Goal: Task Accomplishment & Management: Use online tool/utility

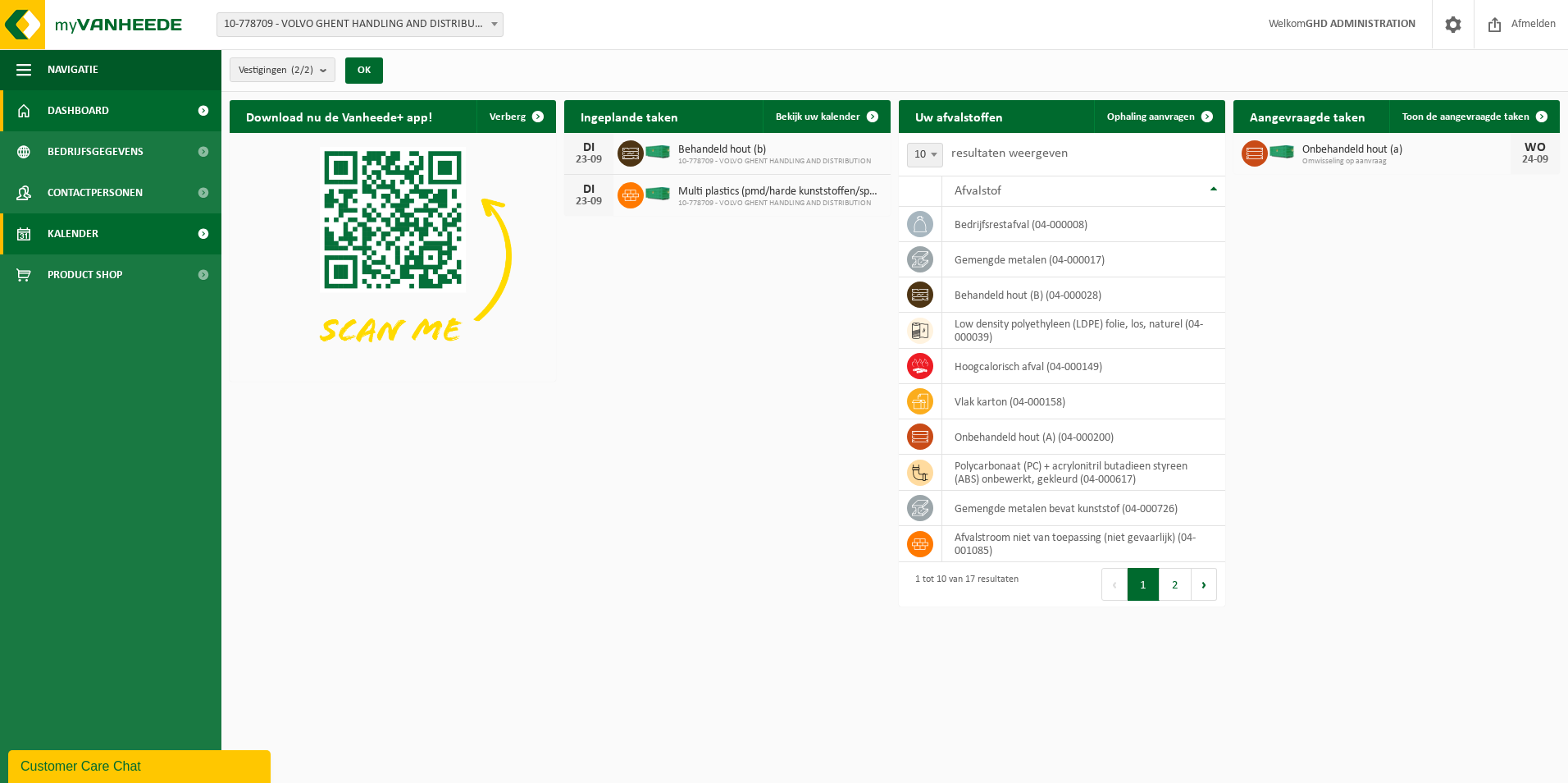
click at [120, 224] on link "Kalender" at bounding box center [110, 234] width 222 height 41
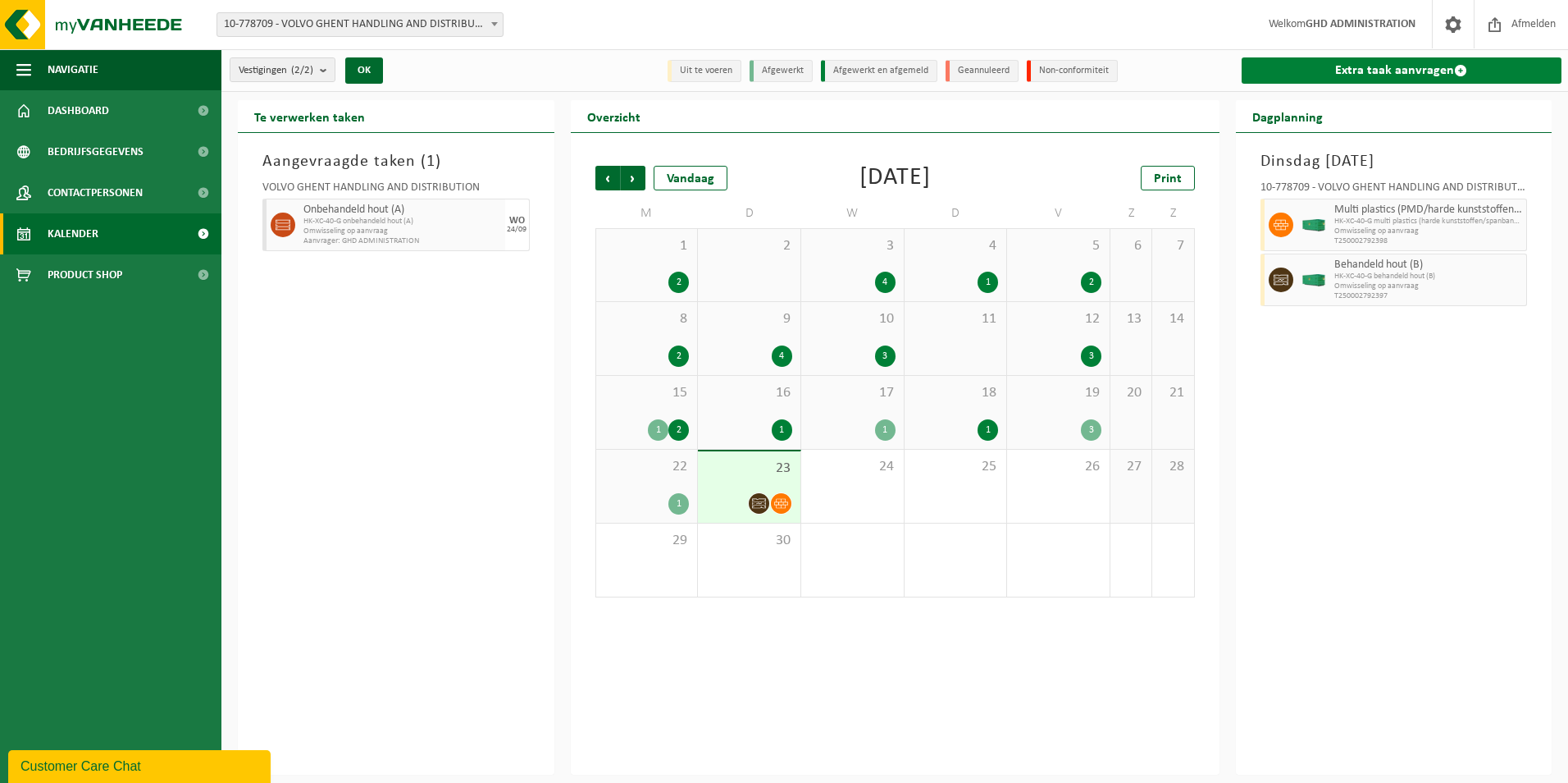
click at [1402, 75] on link "Extra taak aanvragen" at bounding box center [1402, 70] width 320 height 26
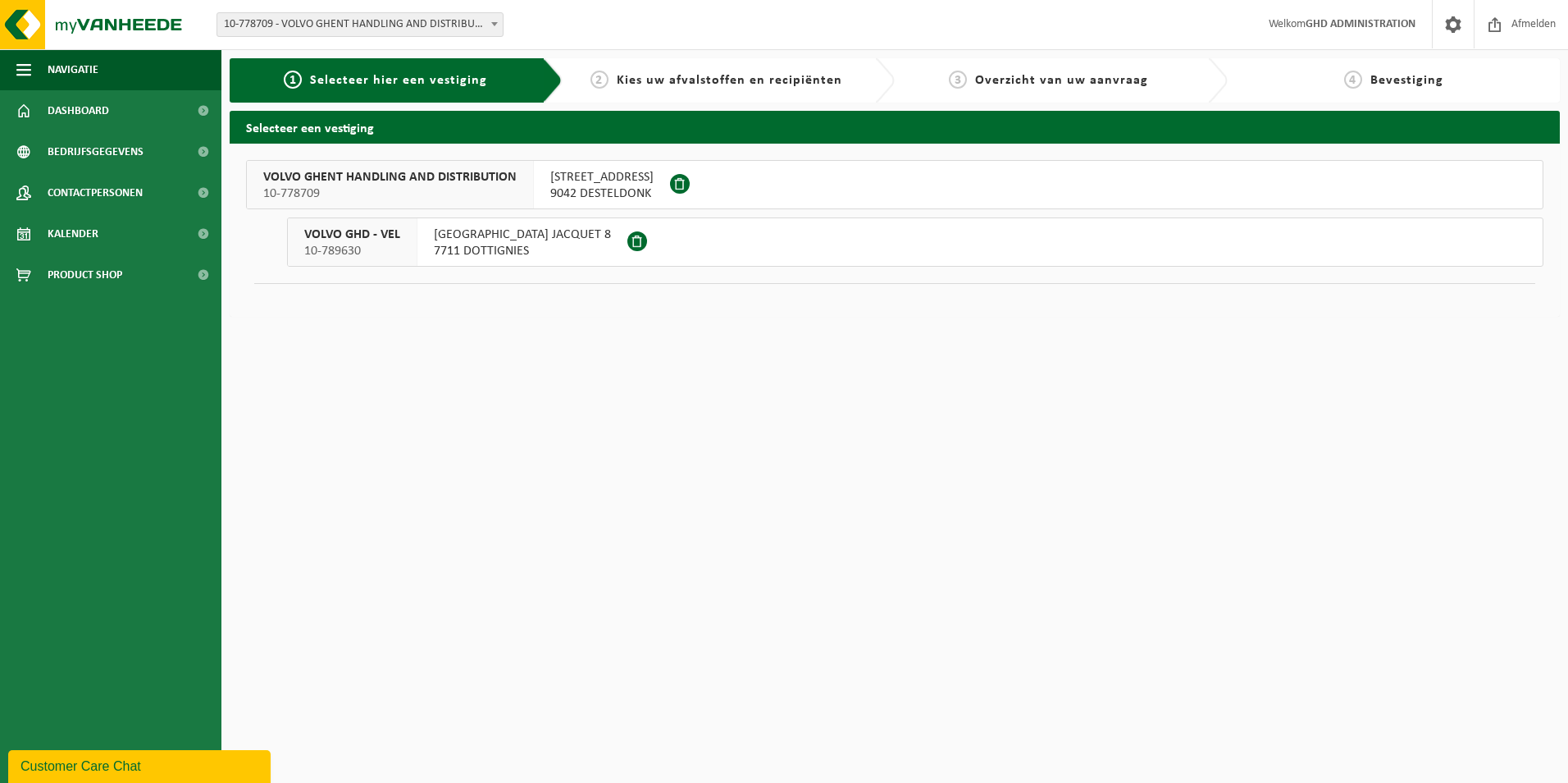
click at [632, 187] on span "9042 DESTELDONK" at bounding box center [602, 194] width 103 height 16
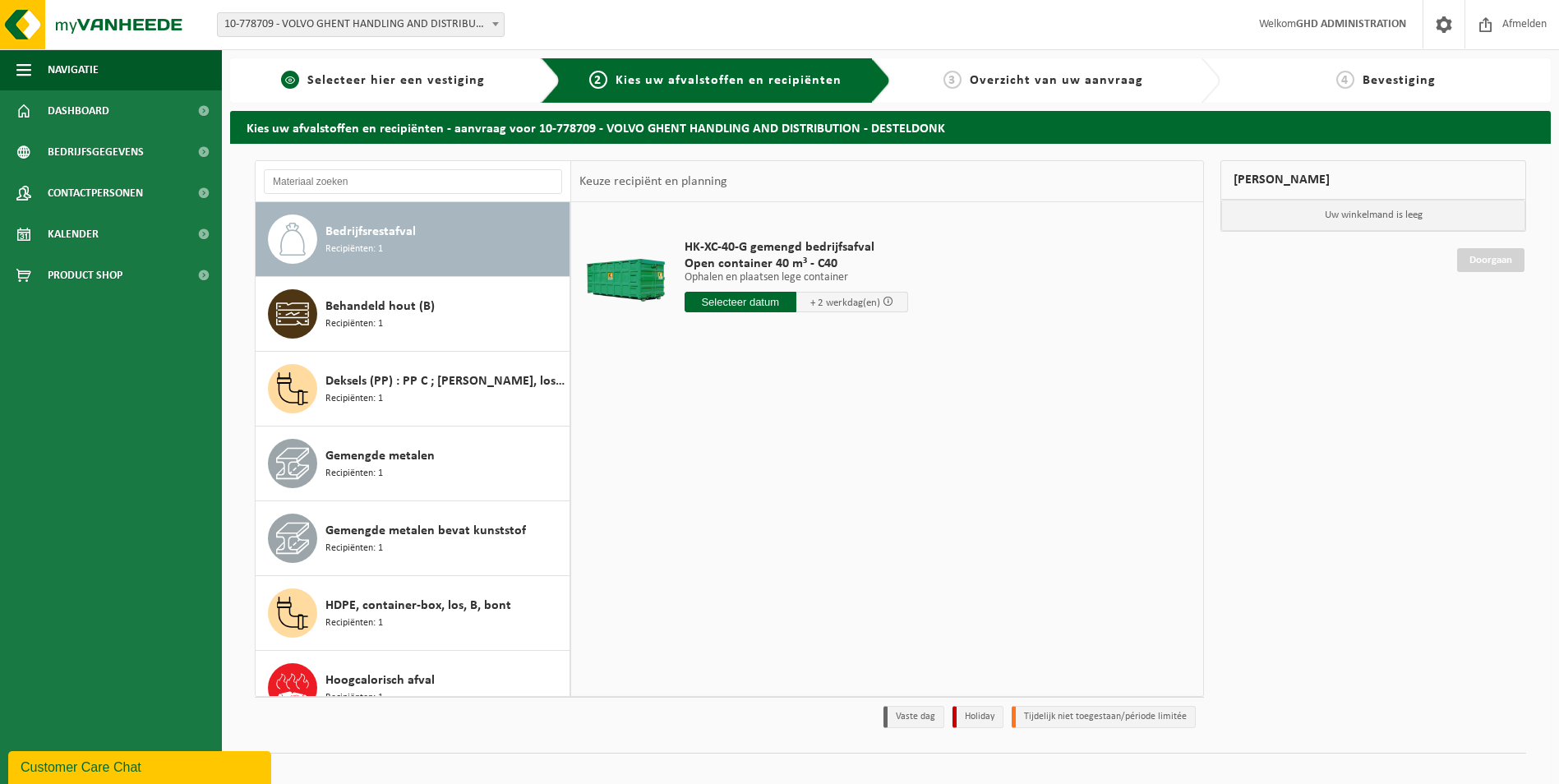
click at [404, 83] on span "Selecteer hier een vestiging" at bounding box center [396, 81] width 178 height 14
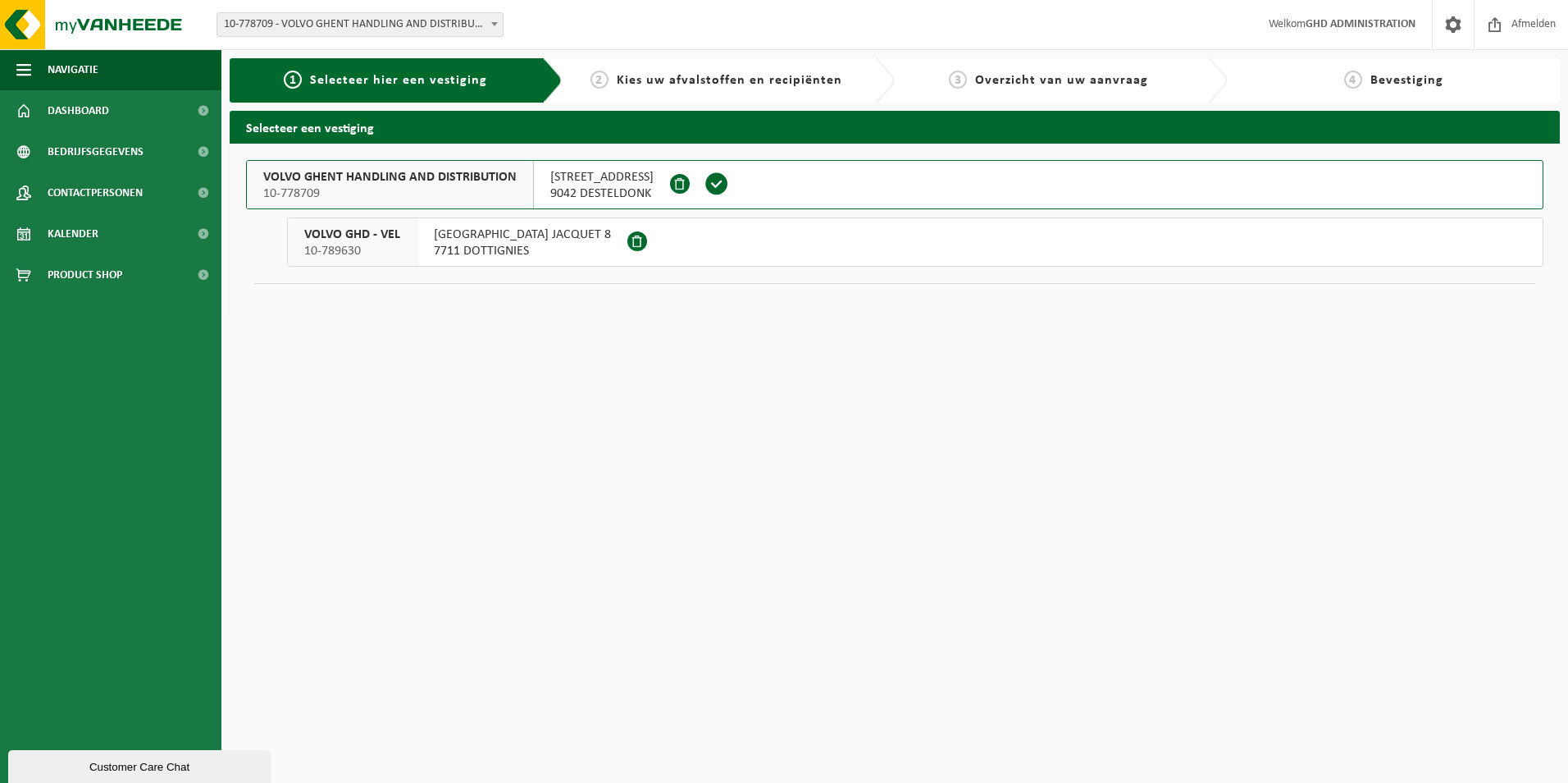
click at [599, 196] on span "9042 DESTELDONK" at bounding box center [602, 194] width 103 height 16
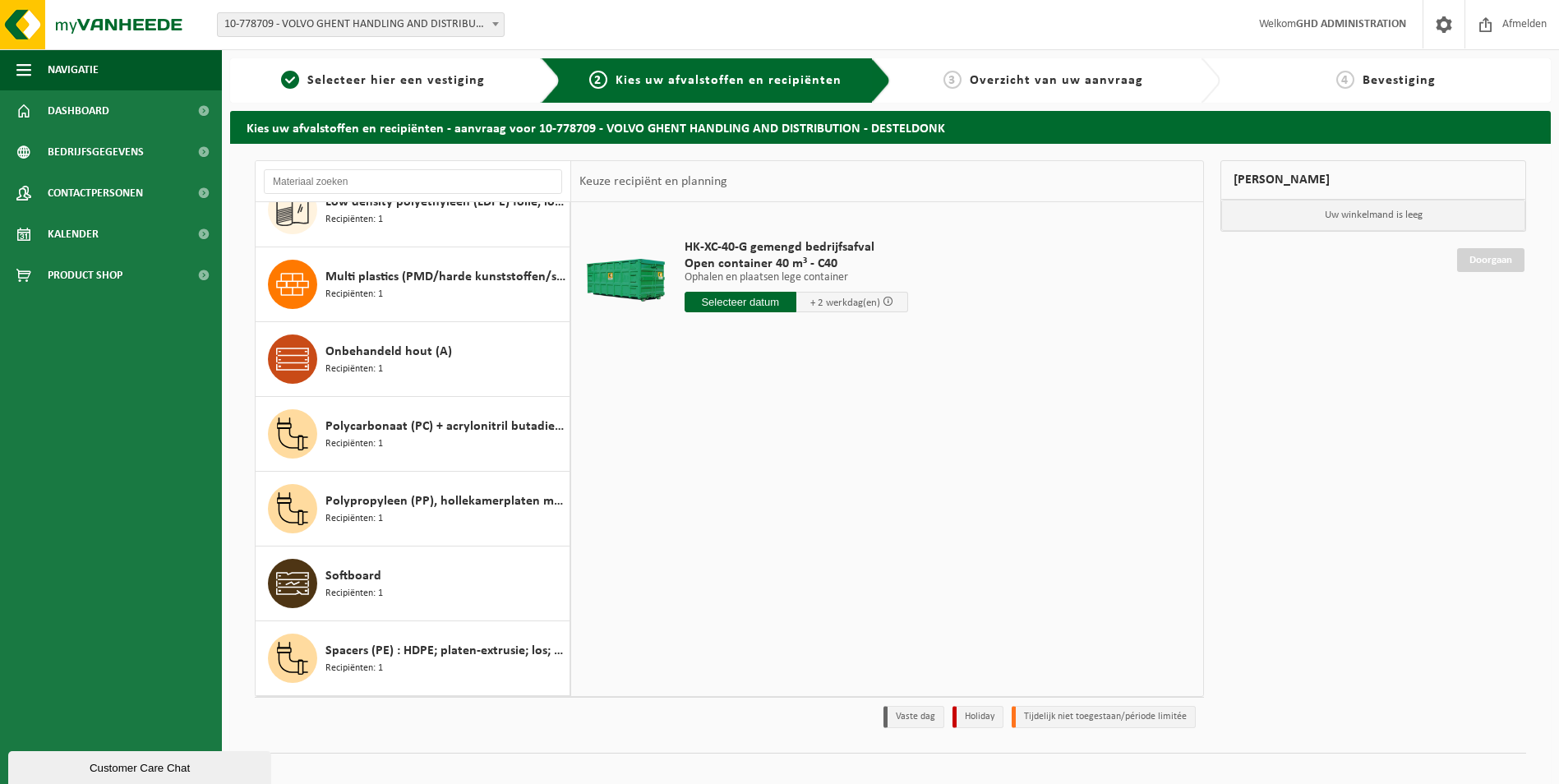
scroll to position [657, 0]
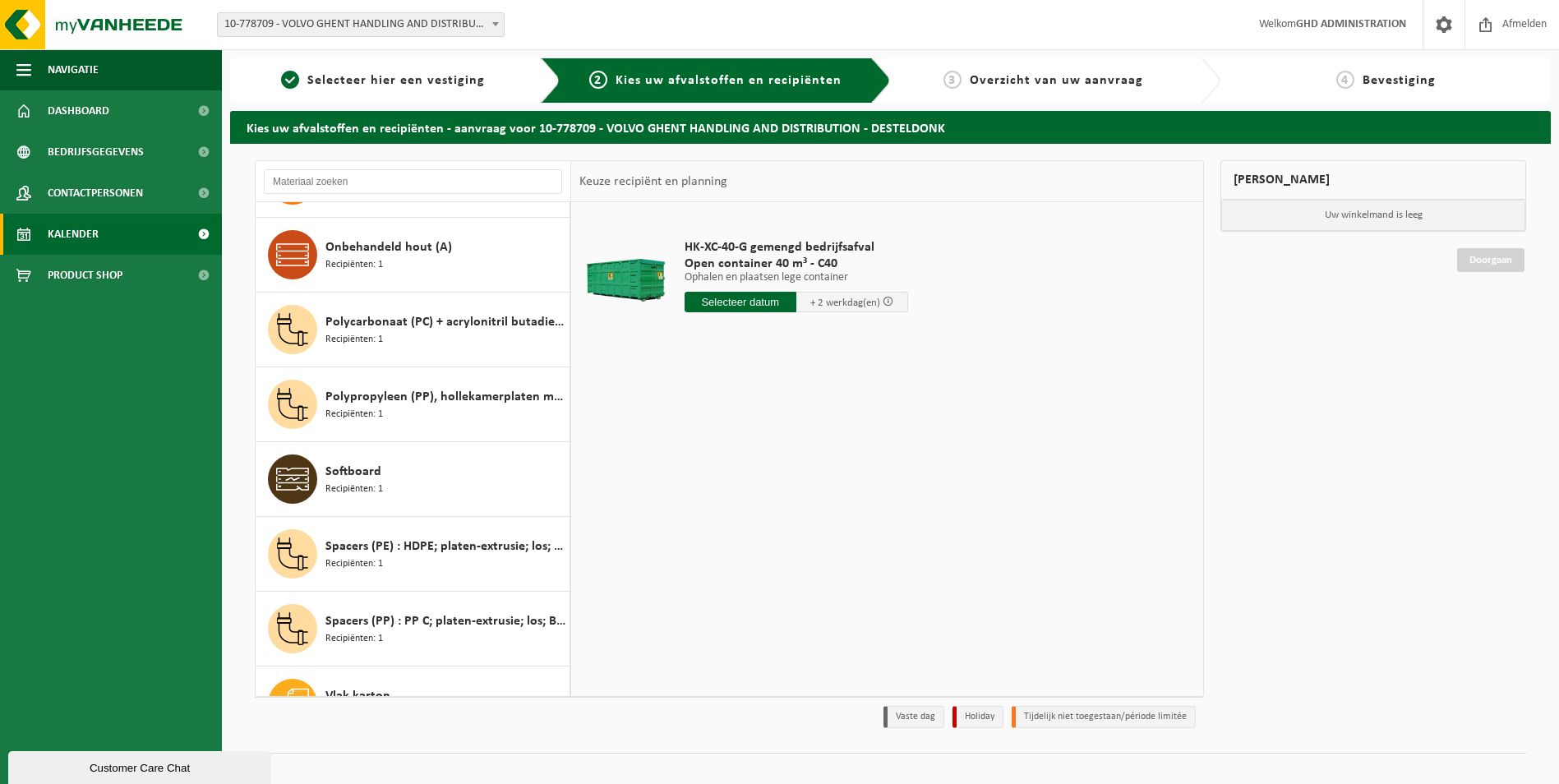
click at [132, 227] on link "Kalender" at bounding box center [111, 234] width 222 height 41
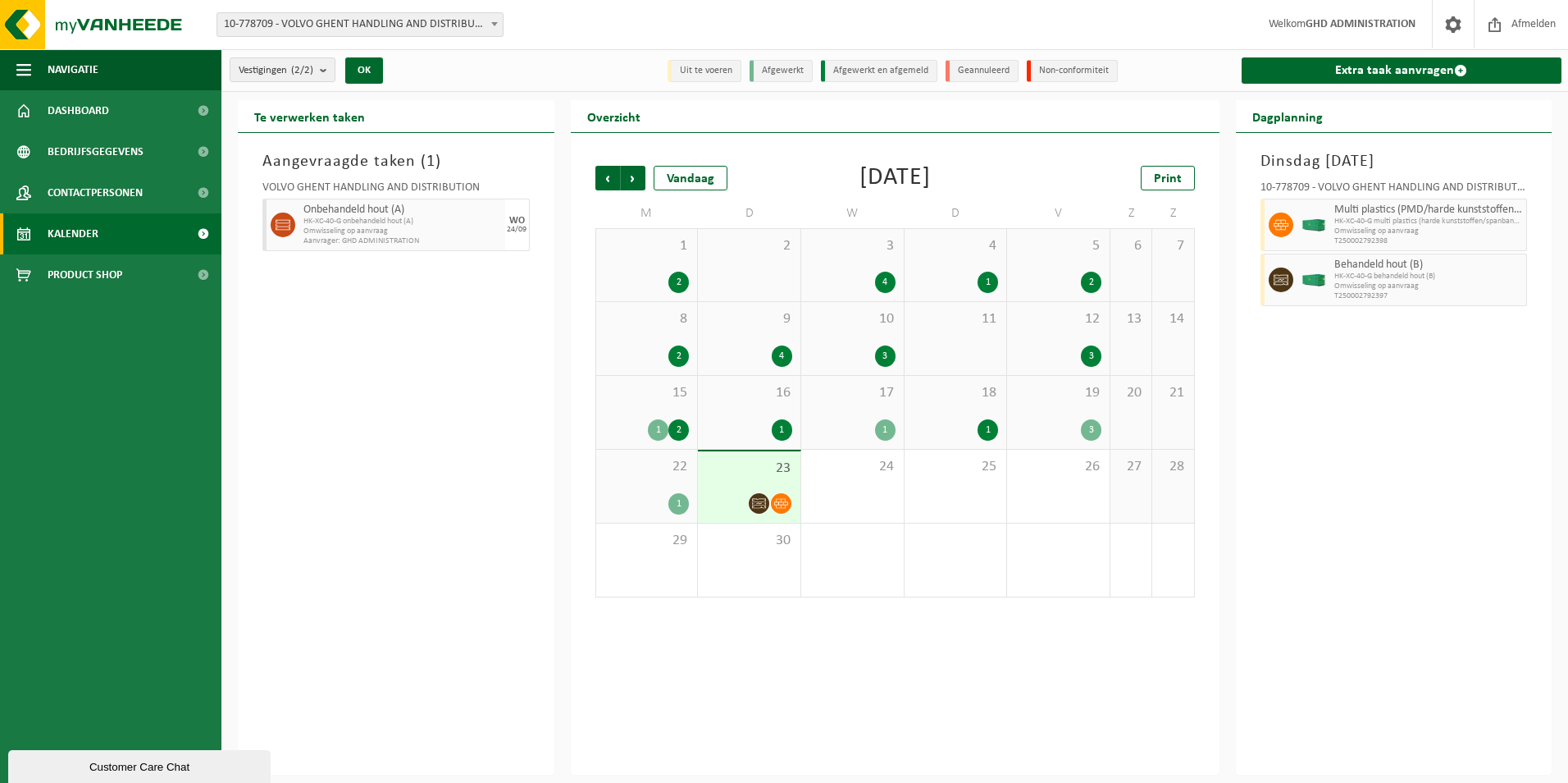
click at [116, 222] on link "Kalender" at bounding box center [110, 234] width 222 height 41
click at [835, 476] on div "24" at bounding box center [851, 486] width 102 height 73
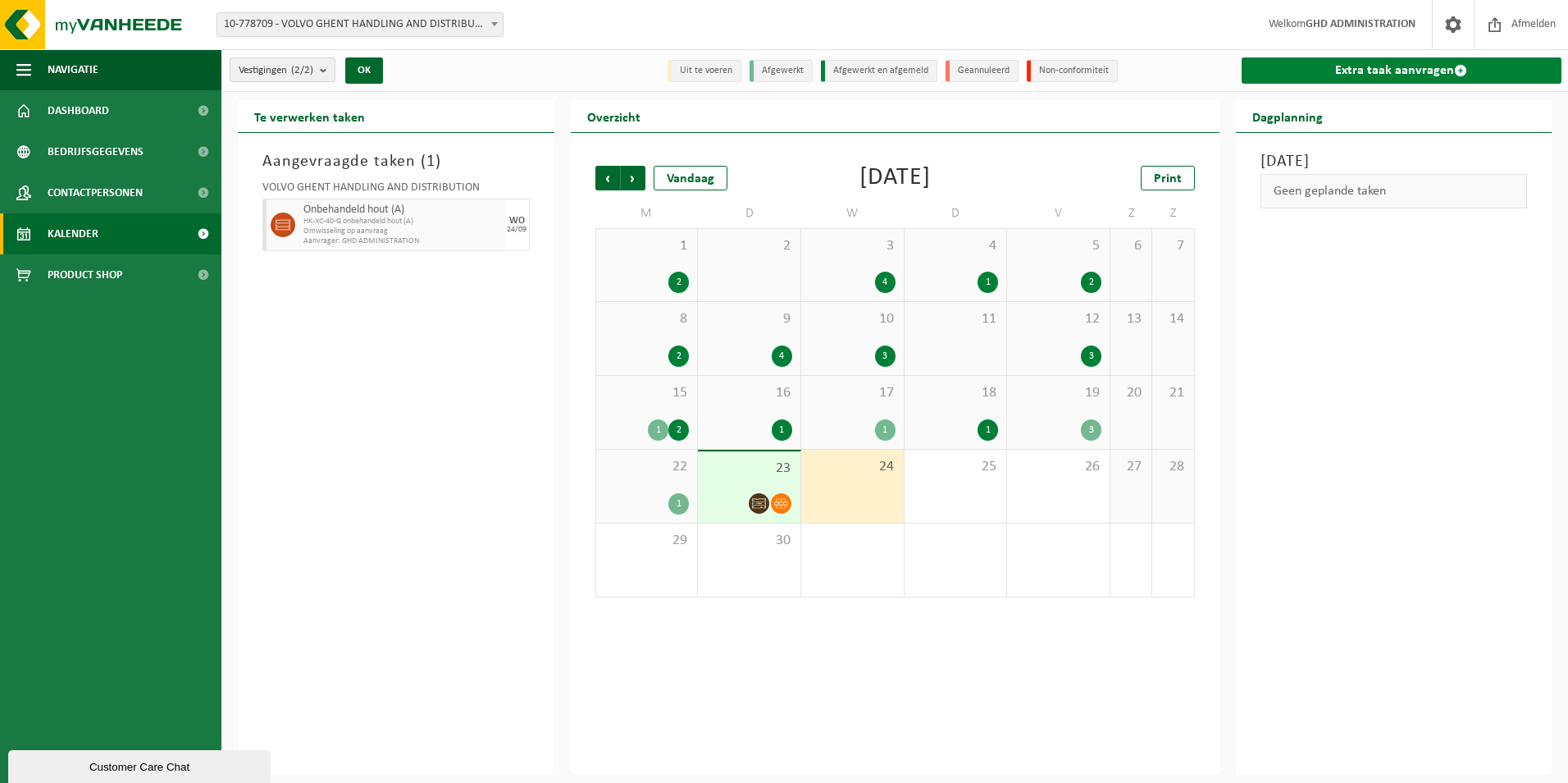
click at [1377, 70] on link "Extra taak aanvragen" at bounding box center [1402, 70] width 320 height 26
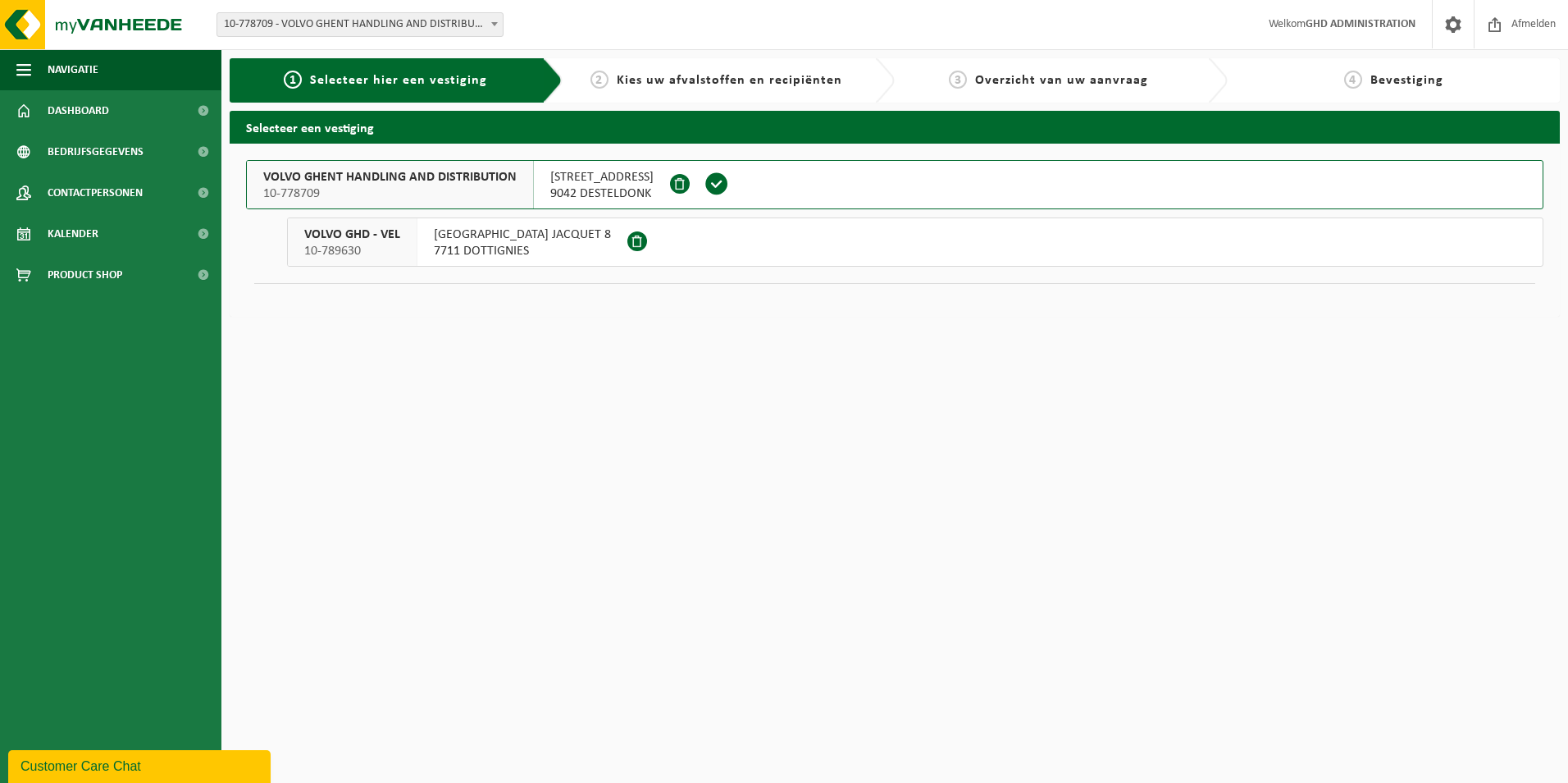
click at [601, 188] on span "9042 DESTELDONK" at bounding box center [602, 194] width 103 height 16
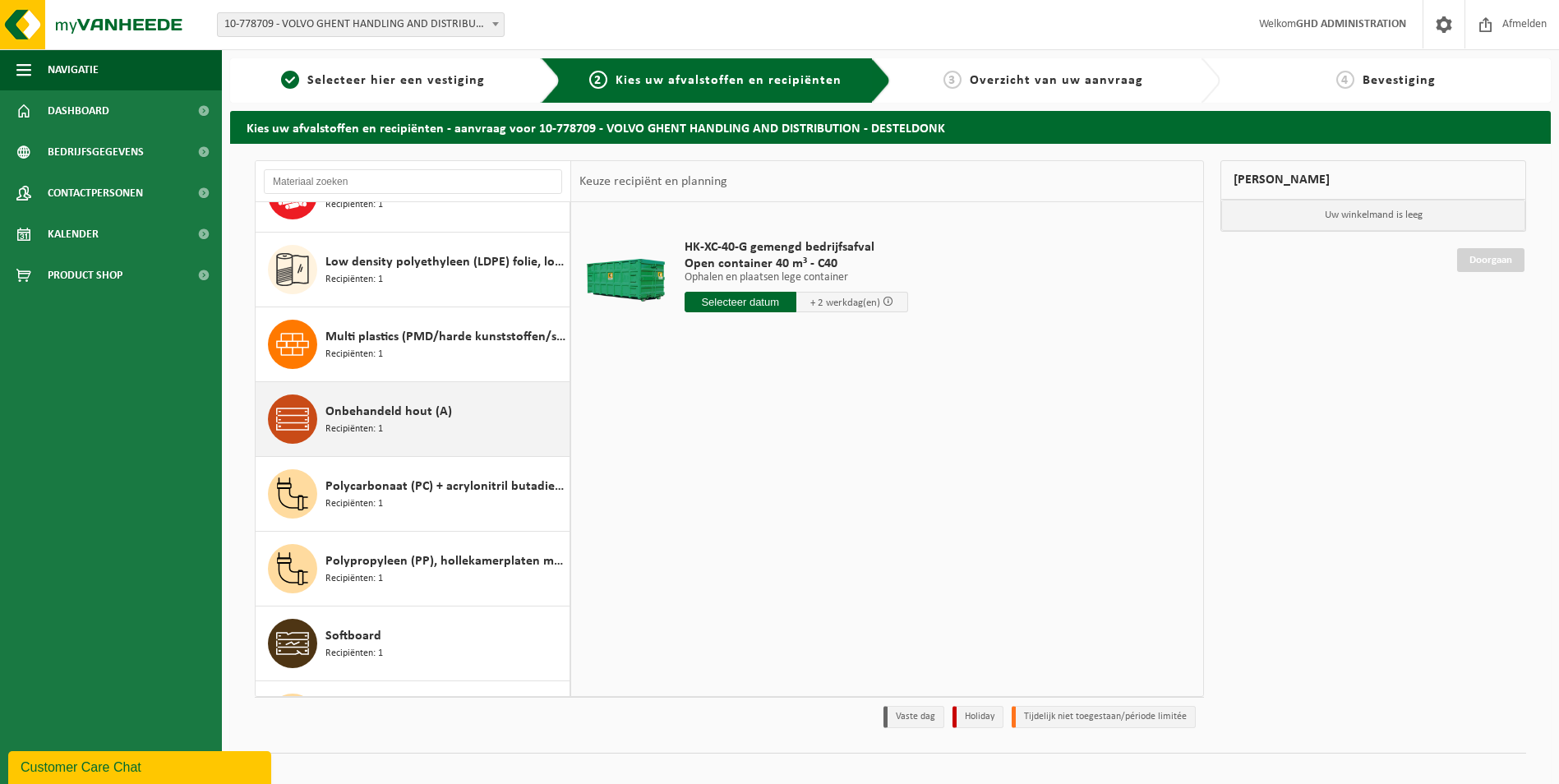
click at [469, 430] on div "Onbehandeld hout (A) Recipiënten: 1" at bounding box center [445, 419] width 240 height 49
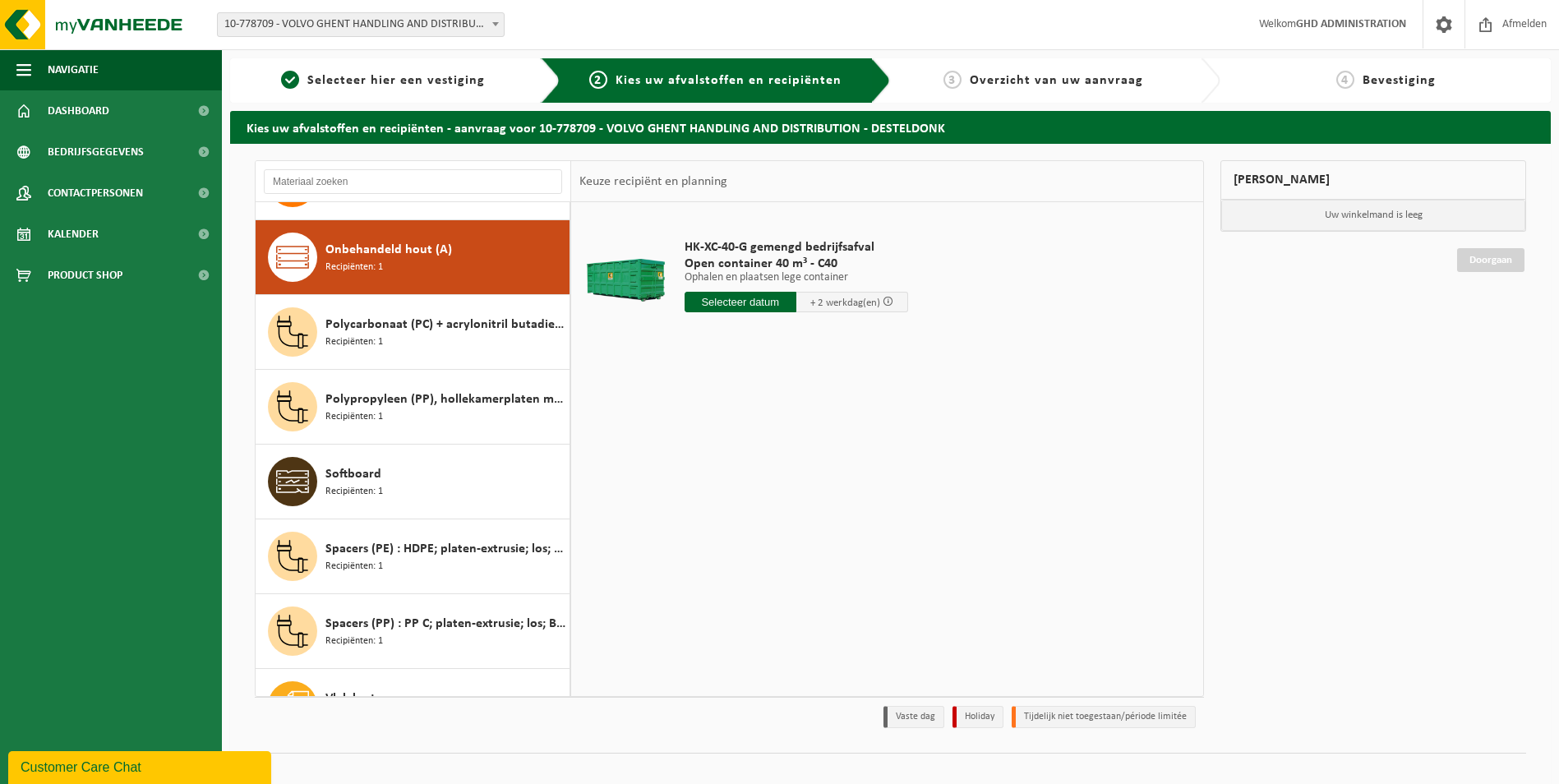
scroll to position [673, 0]
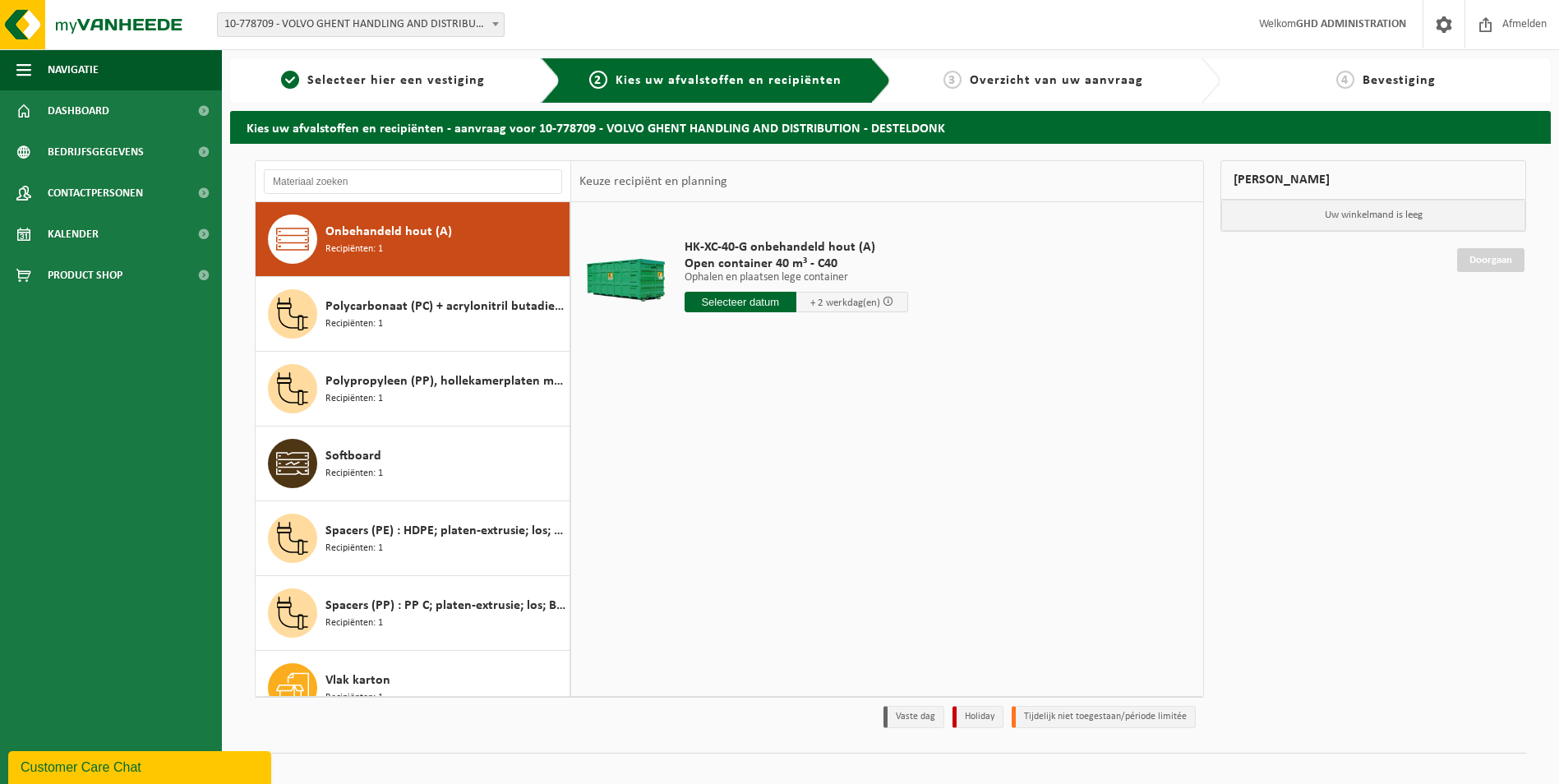
click at [725, 298] on input "text" at bounding box center [740, 302] width 112 height 21
click at [759, 469] on div "24" at bounding box center [757, 473] width 29 height 26
type input "Van 2025-09-24"
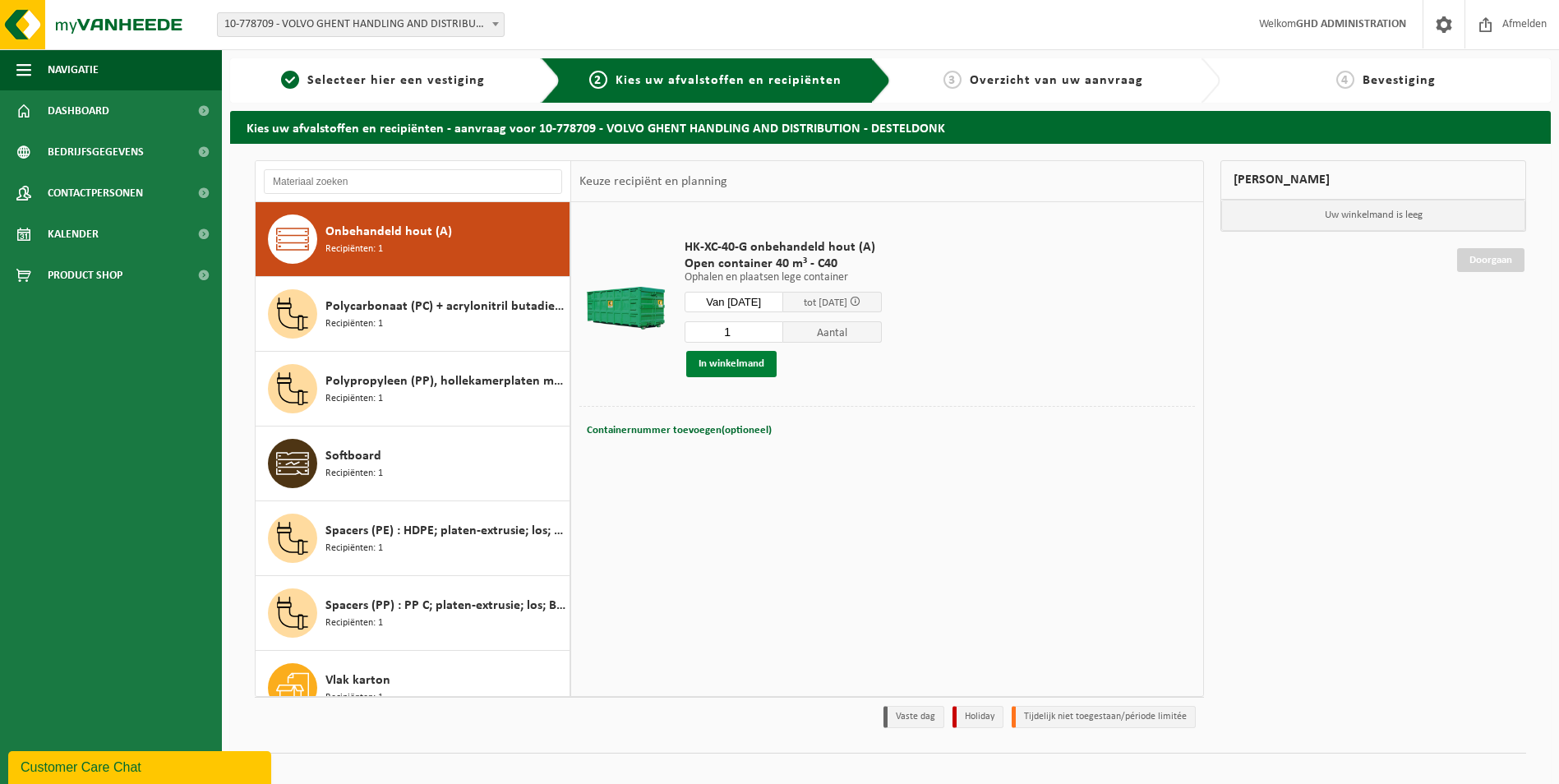
click at [765, 363] on button "In winkelmand" at bounding box center [732, 363] width 91 height 26
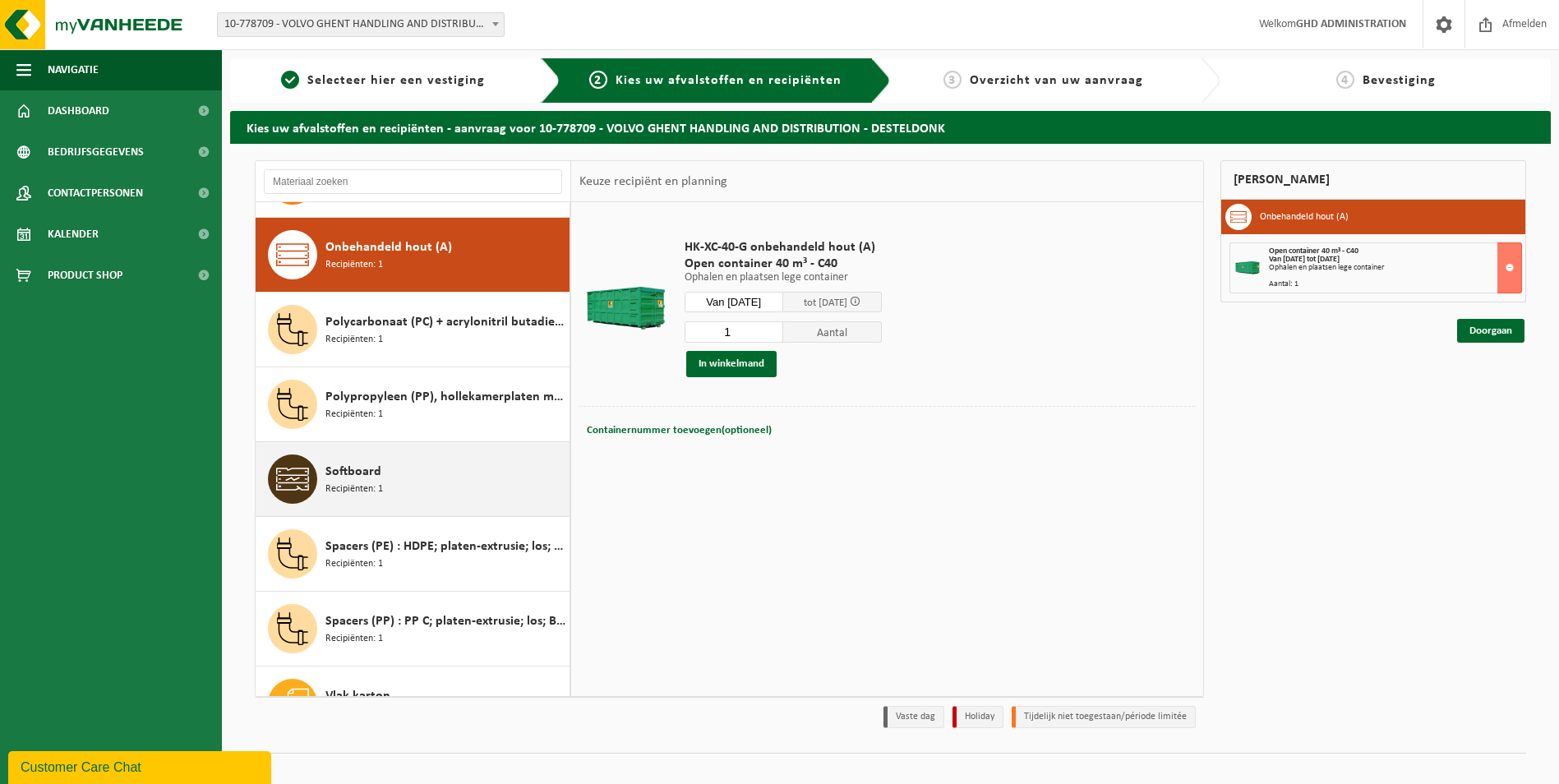
scroll to position [702, 0]
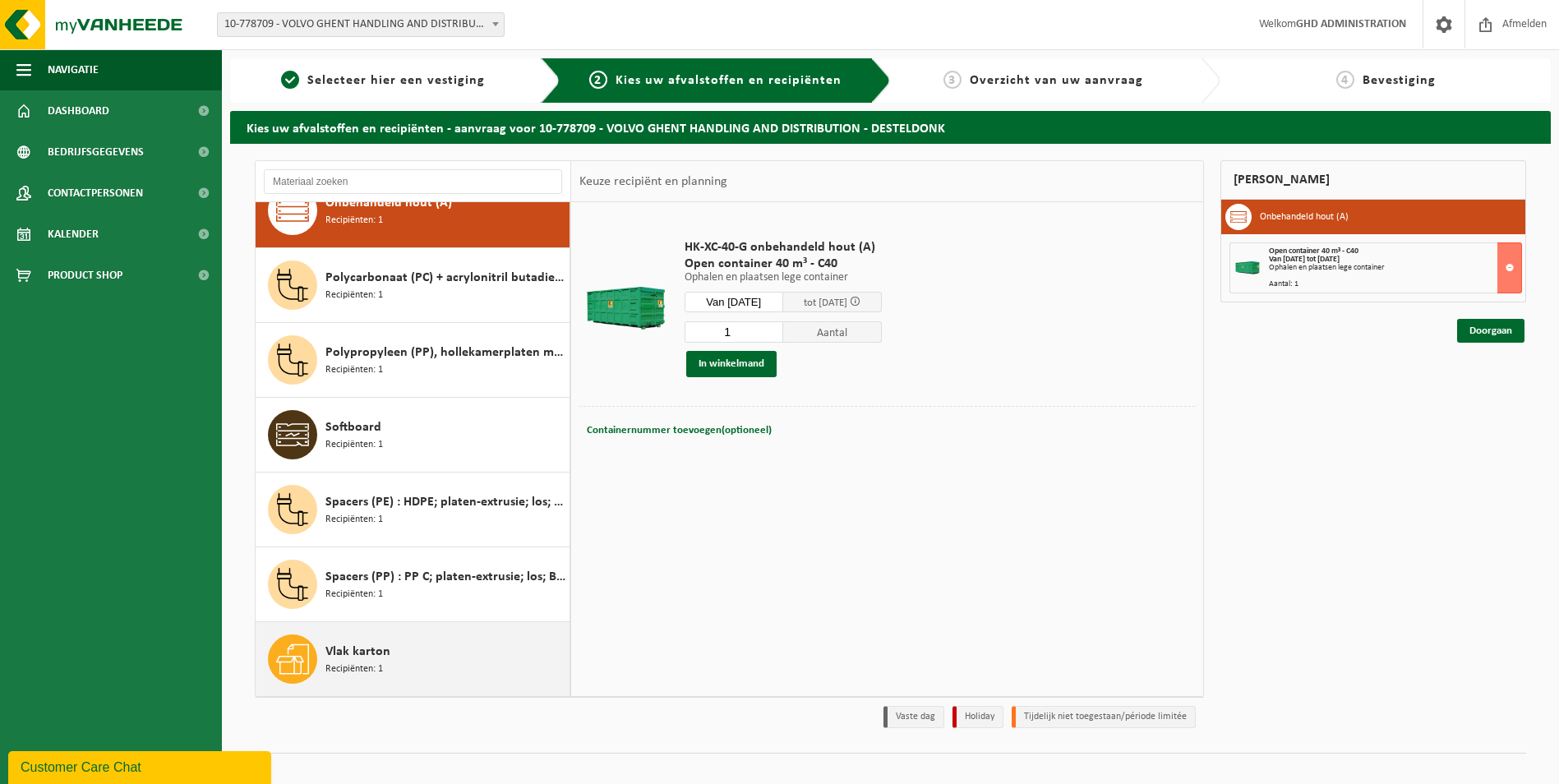
click at [364, 659] on span "Vlak karton" at bounding box center [358, 652] width 65 height 20
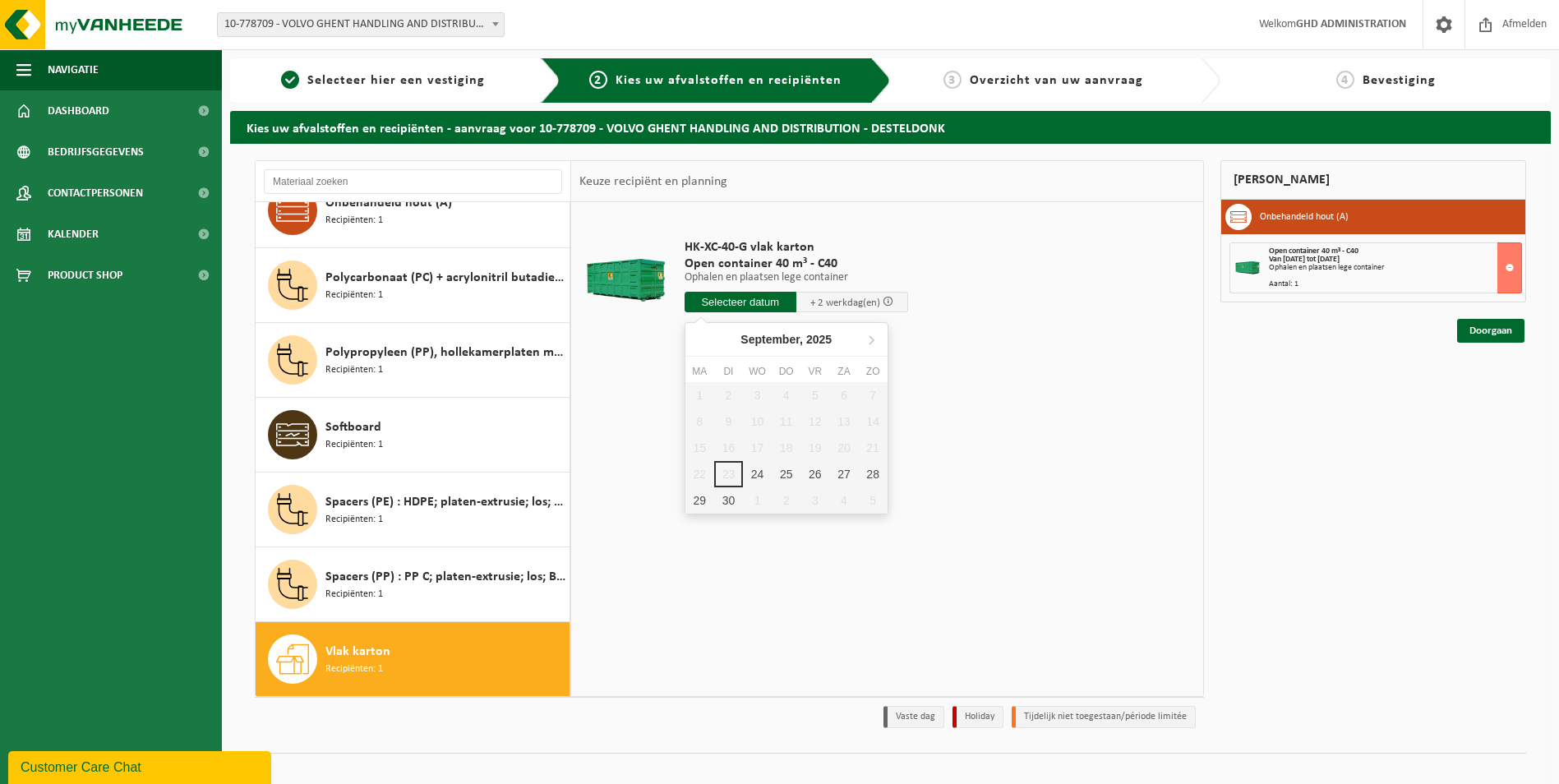
click at [755, 303] on input "text" at bounding box center [740, 302] width 112 height 21
click at [753, 471] on div "24" at bounding box center [757, 473] width 29 height 26
type input "Van 2025-09-24"
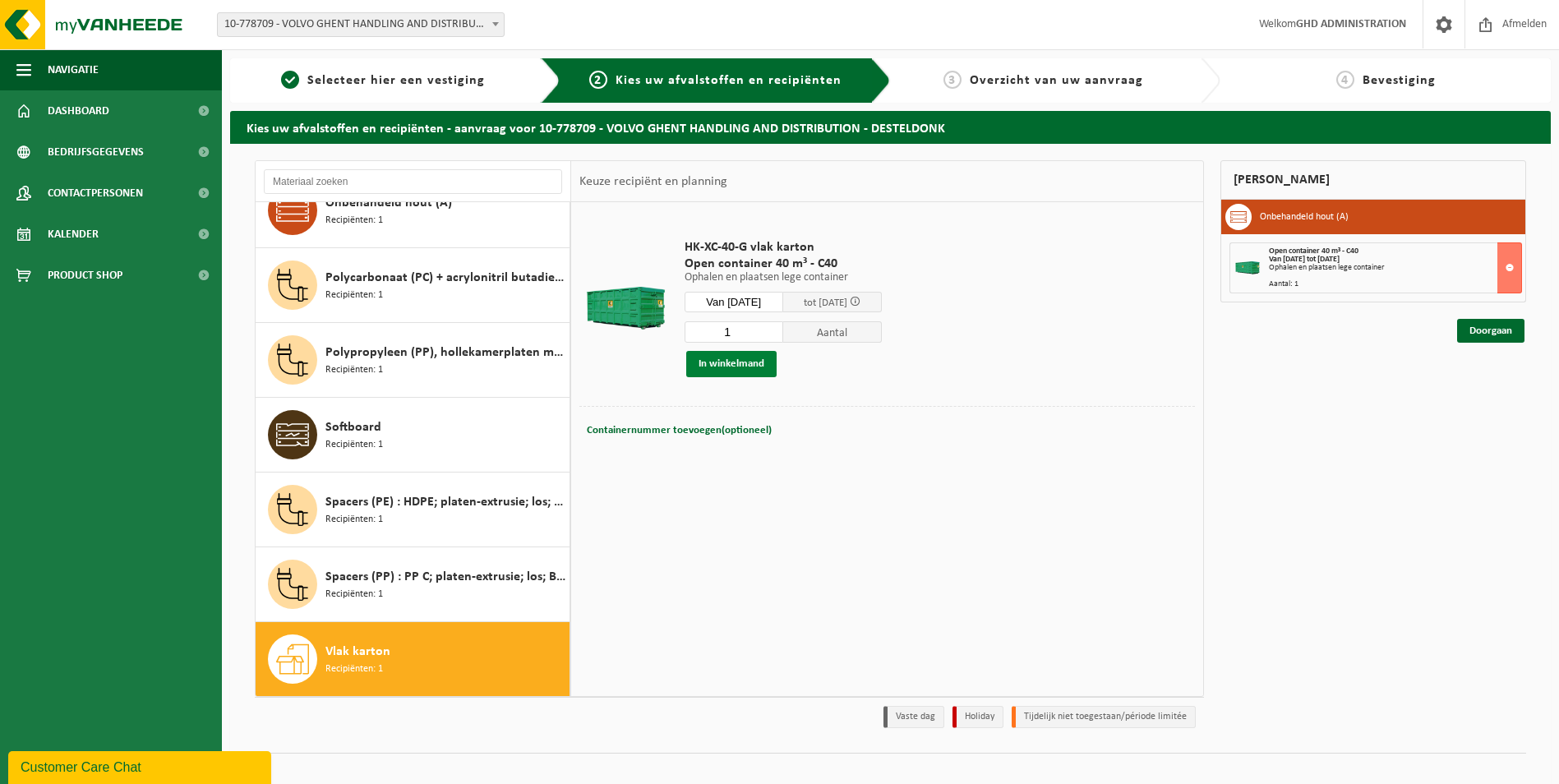
click at [730, 367] on button "In winkelmand" at bounding box center [732, 363] width 91 height 26
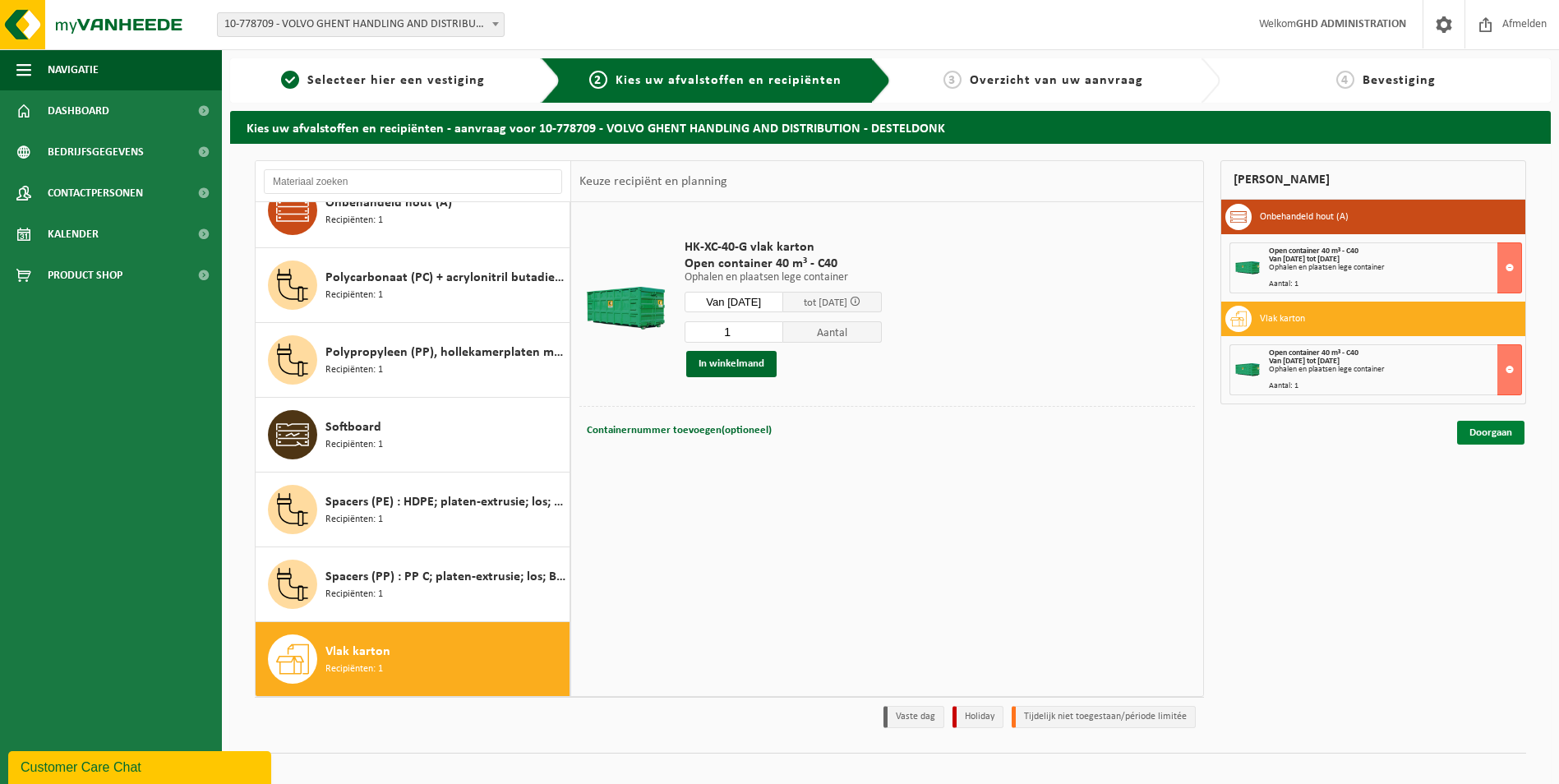
click at [1516, 440] on link "Doorgaan" at bounding box center [1491, 432] width 67 height 24
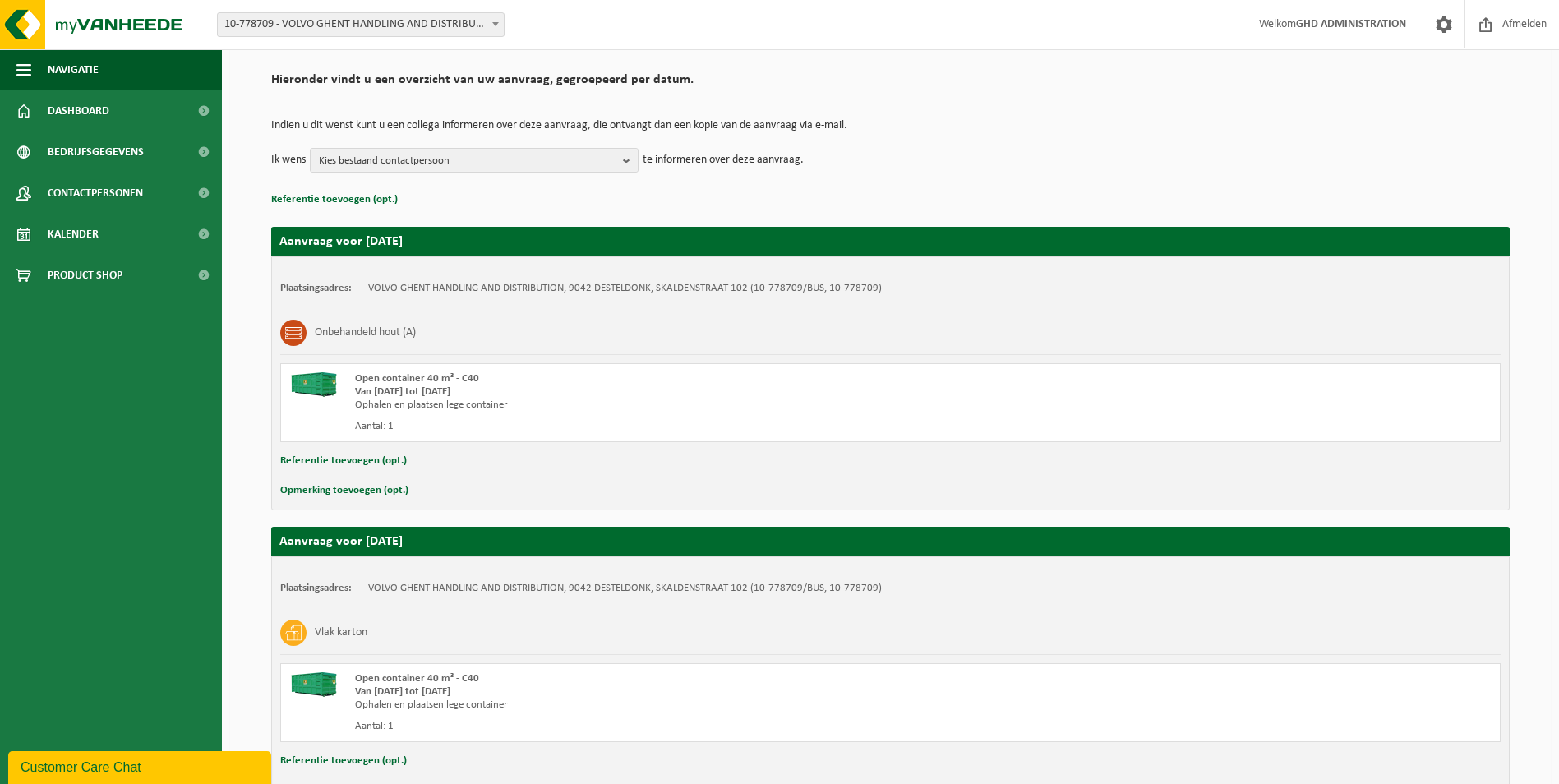
scroll to position [221, 0]
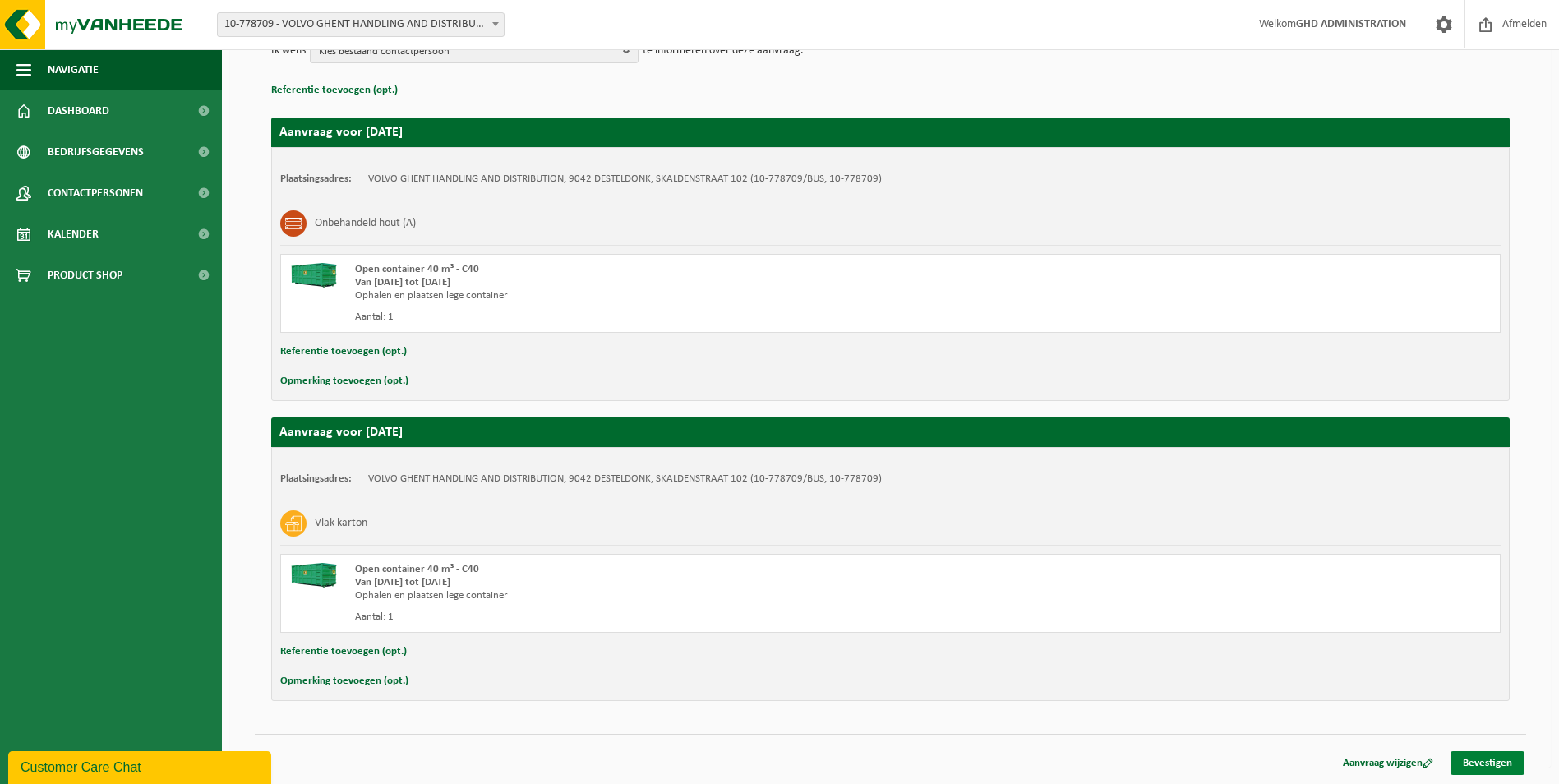
click at [1493, 768] on link "Bevestigen" at bounding box center [1488, 762] width 74 height 24
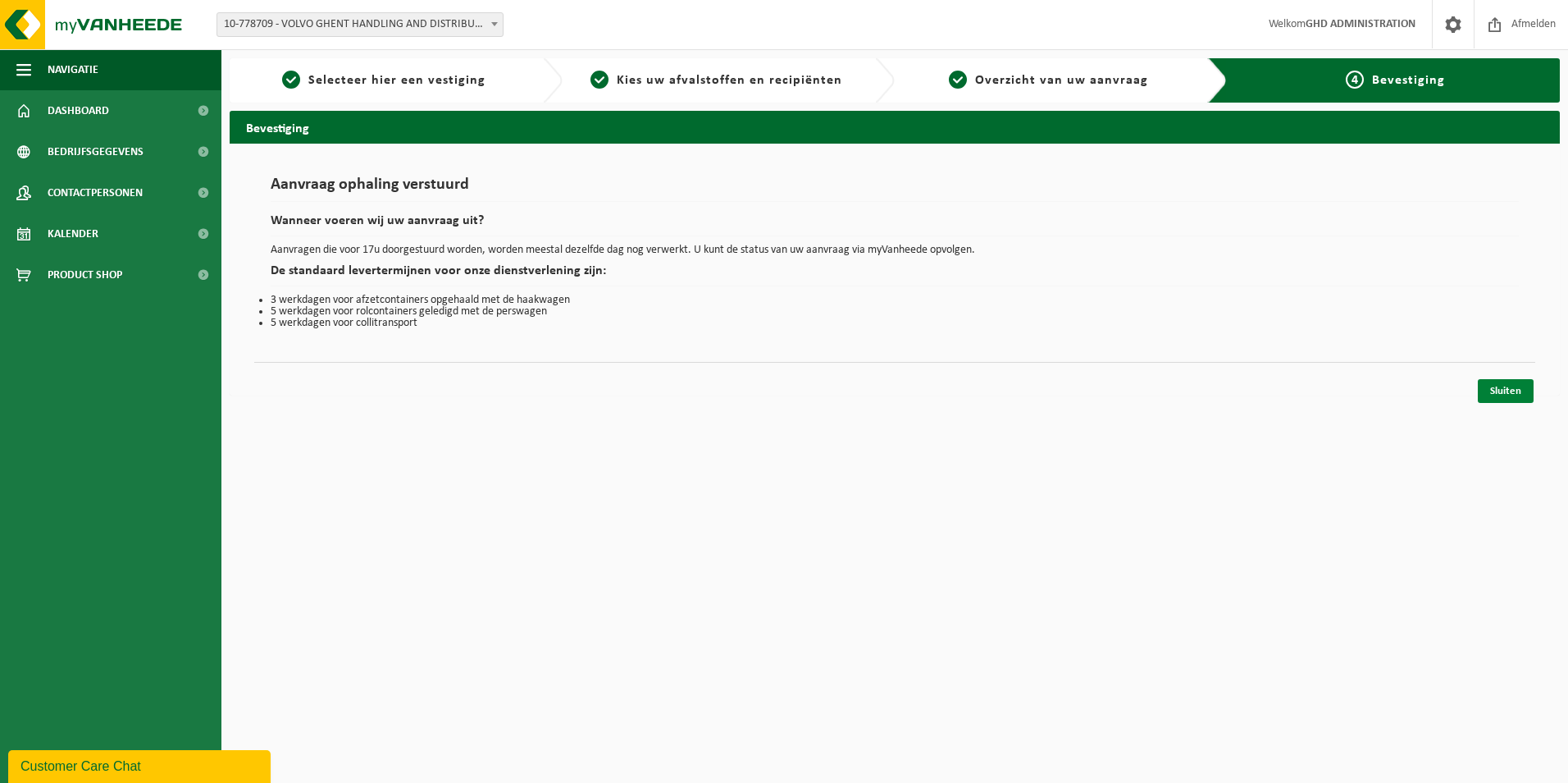
click at [1508, 387] on link "Sluiten" at bounding box center [1506, 391] width 56 height 24
